Goal: Submit feedback/report problem: Submit feedback/report problem

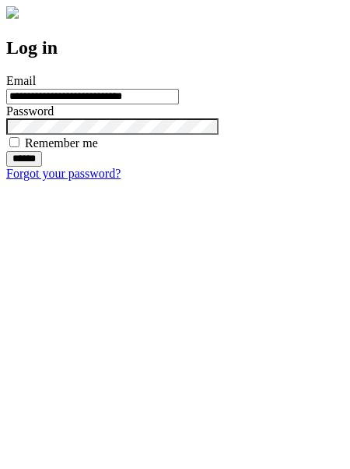
click at [42, 167] on input "******" at bounding box center [24, 159] width 36 height 16
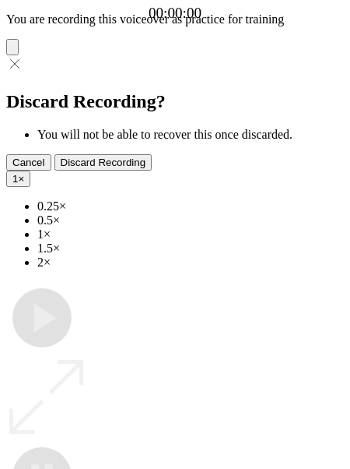
type input "**********"
